Goal: Transaction & Acquisition: Purchase product/service

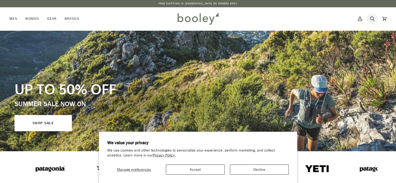
click at [371, 18] on icon at bounding box center [372, 19] width 4 height 8
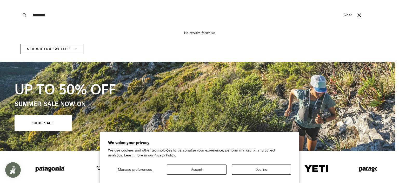
type input "*******"
click at [19, 0] on button "Search" at bounding box center [24, 15] width 11 height 30
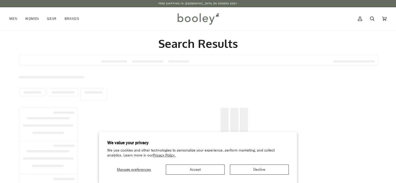
type input "*******"
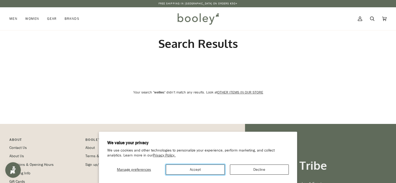
click at [203, 170] on button "Accept" at bounding box center [195, 169] width 59 height 10
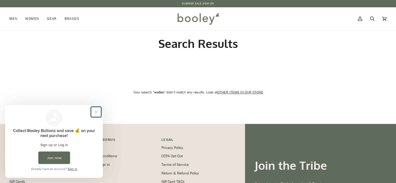
drag, startPoint x: 97, startPoint y: 112, endPoint x: 95, endPoint y: 106, distance: 6.6
click at [97, 111] on button "Close prompt" at bounding box center [95, 111] width 9 height 9
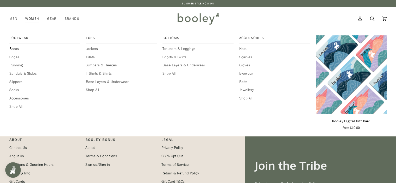
click at [18, 49] on span "Boots" at bounding box center [44, 49] width 71 height 6
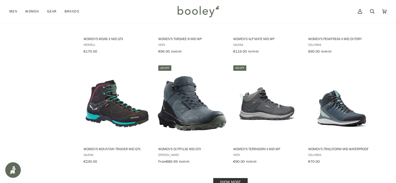
scroll to position [520, 0]
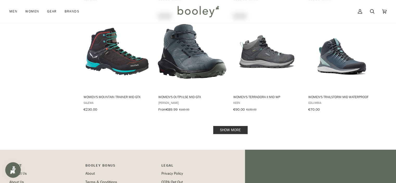
click at [232, 126] on link "Show more" at bounding box center [230, 130] width 34 height 8
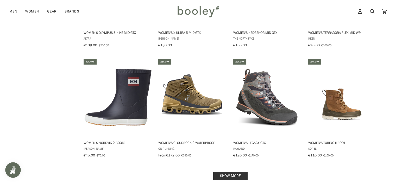
scroll to position [1040, 0]
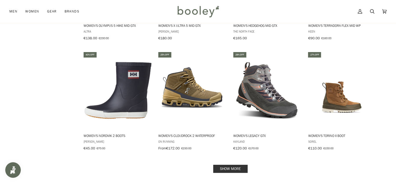
click at [226, 165] on link "Show more" at bounding box center [230, 169] width 34 height 8
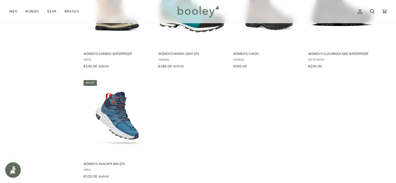
scroll to position [1482, 0]
